Goal: Task Accomplishment & Management: Complete application form

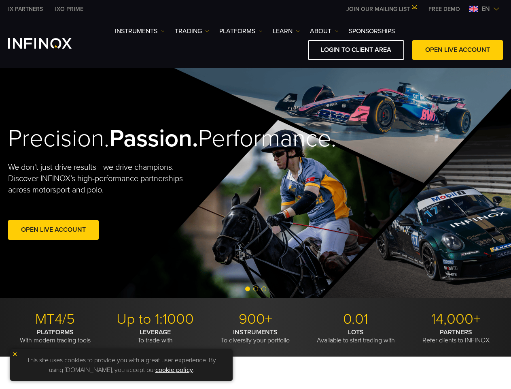
click at [255, 194] on div "Precision. Passion. Performance. We don't just drive results—we drive champions…" at bounding box center [255, 183] width 511 height 230
click at [484, 9] on span "en" at bounding box center [485, 9] width 15 height 10
click at [255, 183] on div "Precision. Passion. Performance. We don't just drive results—we drive champions…" at bounding box center [255, 183] width 511 height 230
click at [119, 242] on div "Open Live Account" at bounding box center [119, 231] width 223 height 23
click at [255, 289] on span "Go to slide 2" at bounding box center [255, 288] width 5 height 5
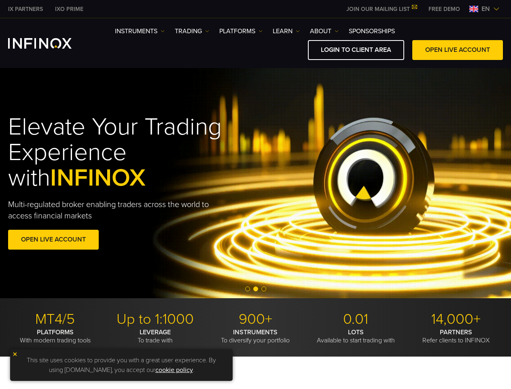
click at [248, 289] on span "Go to slide 1" at bounding box center [247, 288] width 5 height 5
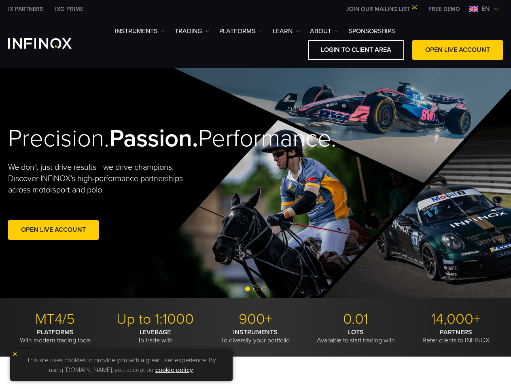
click at [256, 289] on span "Go to slide 2" at bounding box center [255, 288] width 5 height 5
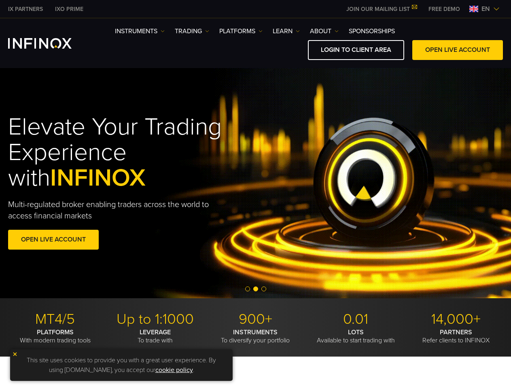
click at [264, 289] on span "Go to slide 3" at bounding box center [263, 288] width 5 height 5
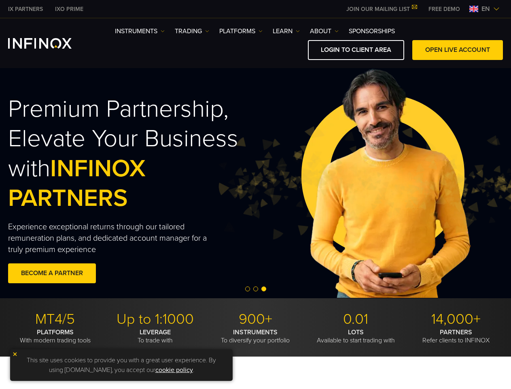
click at [15, 354] on img at bounding box center [15, 354] width 6 height 6
